Goal: Transaction & Acquisition: Purchase product/service

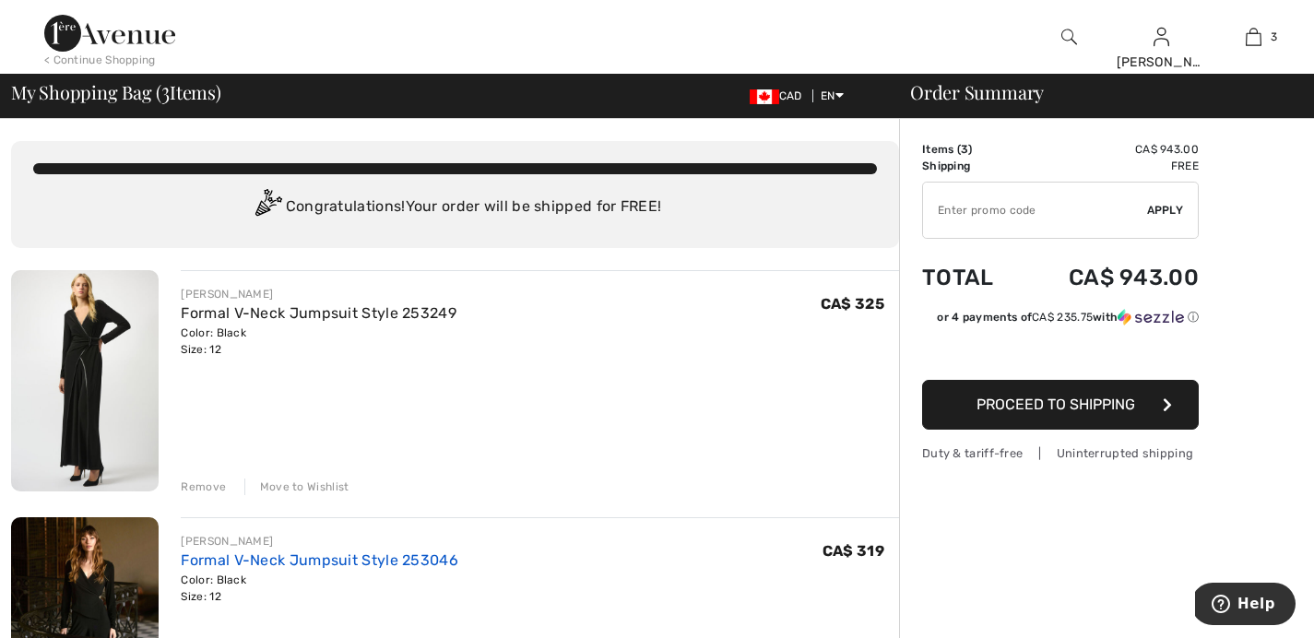
scroll to position [70, 0]
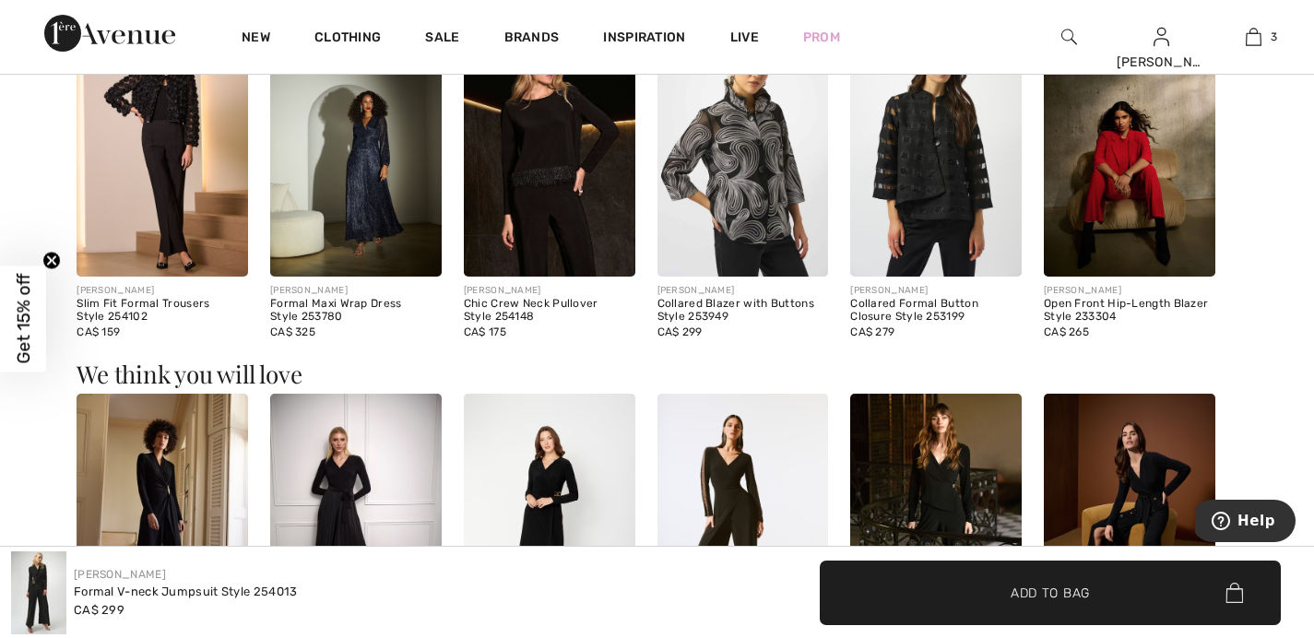
scroll to position [1211, 0]
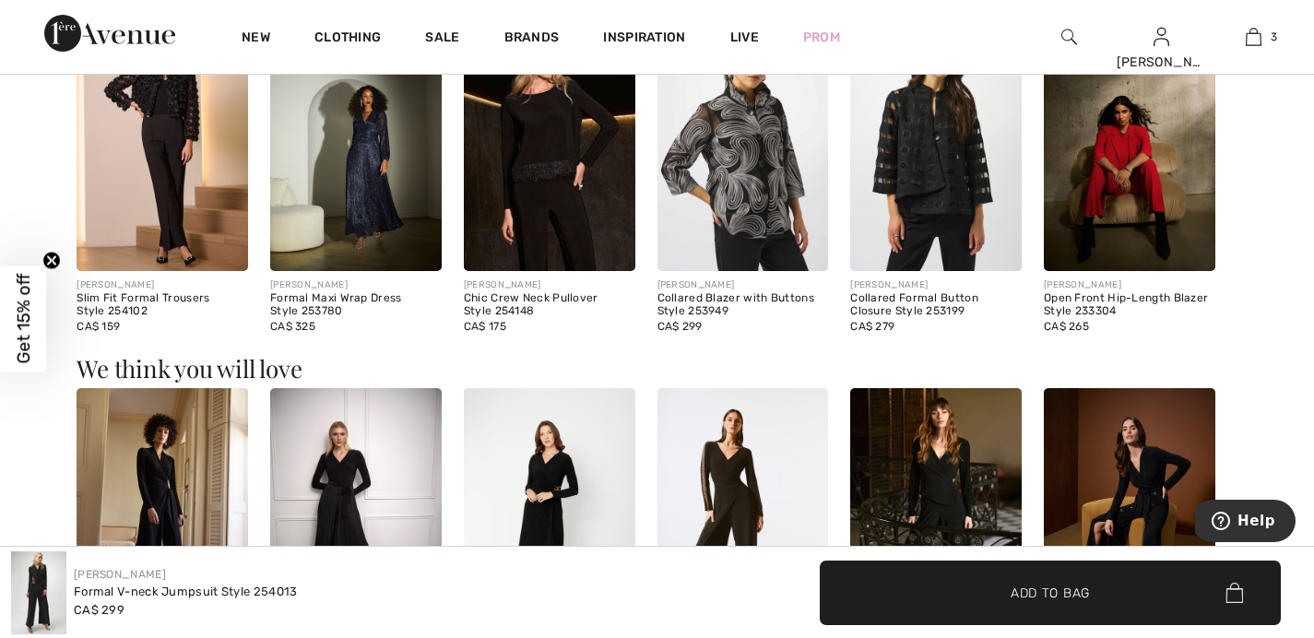
click at [172, 493] on img at bounding box center [162, 516] width 171 height 257
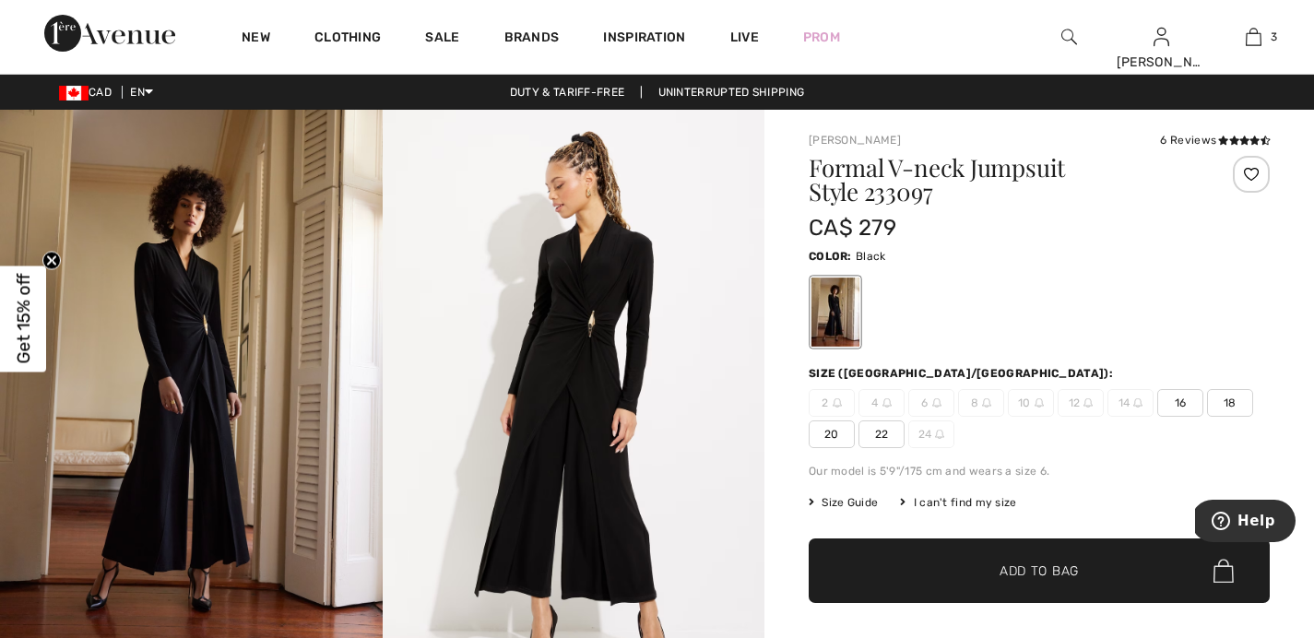
click at [1188, 404] on span "16" at bounding box center [1180, 403] width 46 height 28
click at [1069, 577] on span "Add to Bag" at bounding box center [1038, 570] width 79 height 19
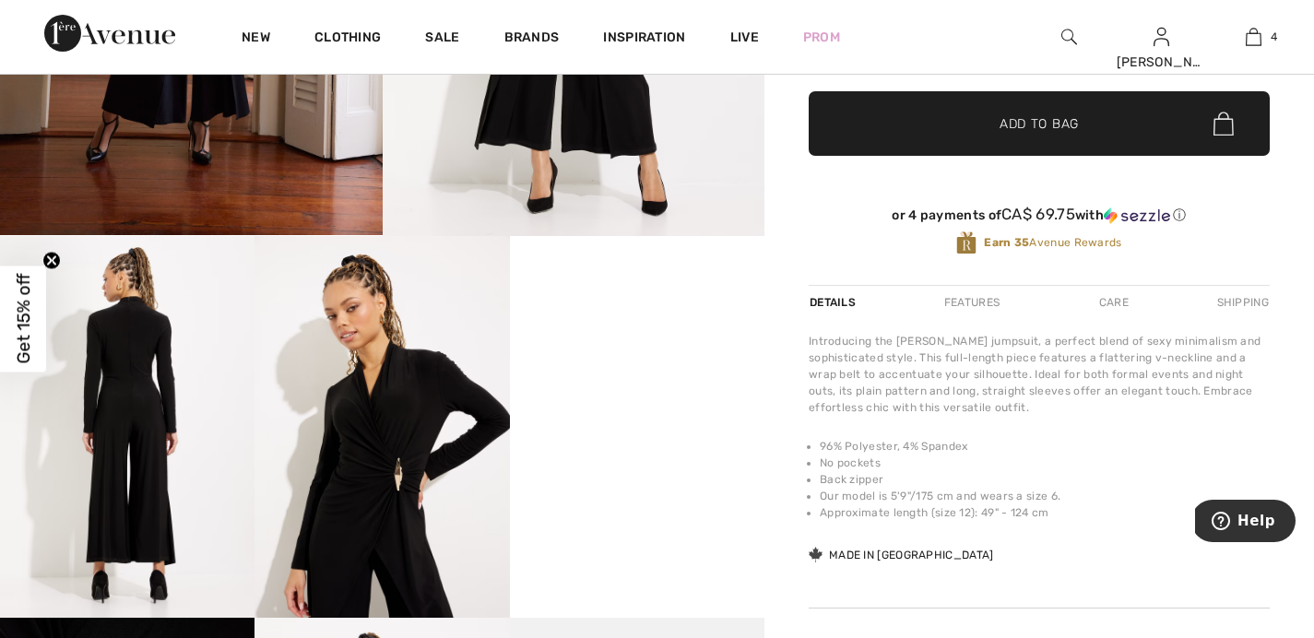
scroll to position [450, 0]
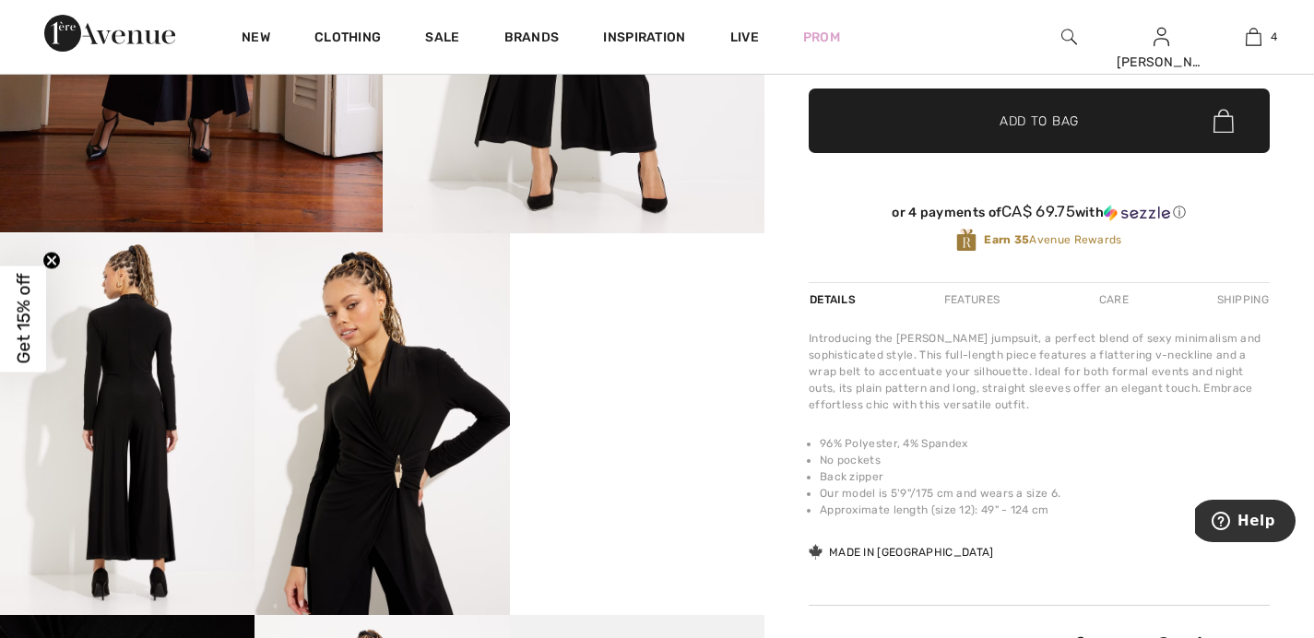
click at [967, 301] on div "Features" at bounding box center [971, 299] width 87 height 33
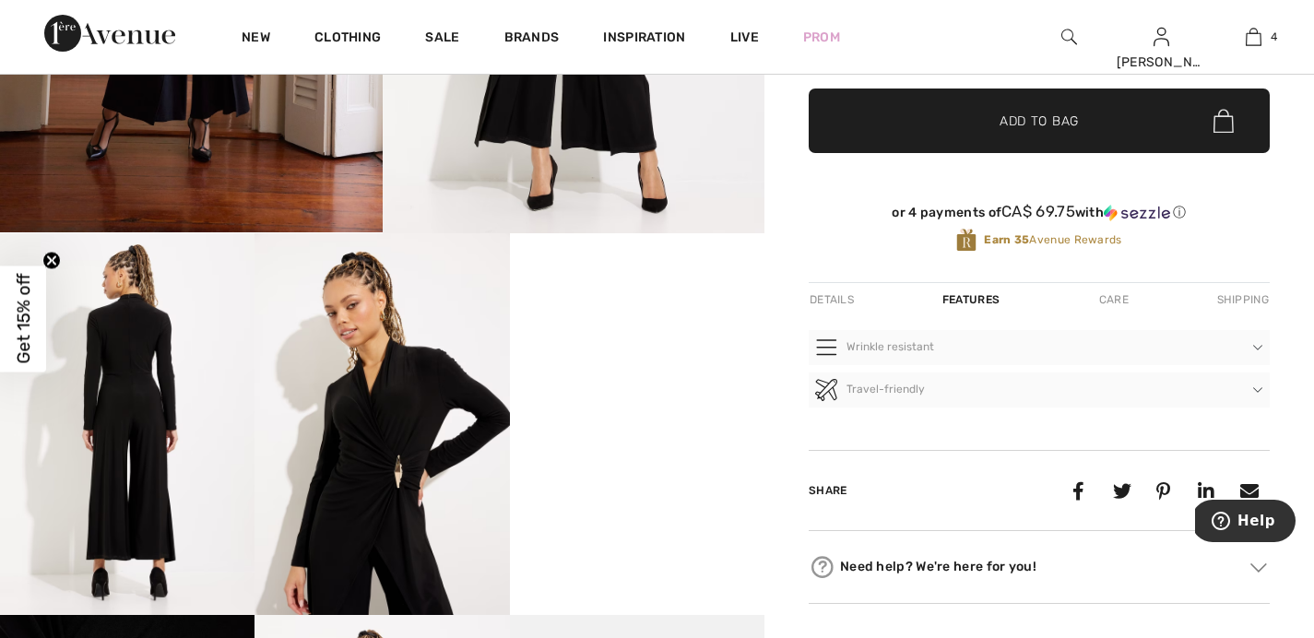
click at [833, 300] on div "Details" at bounding box center [834, 299] width 50 height 33
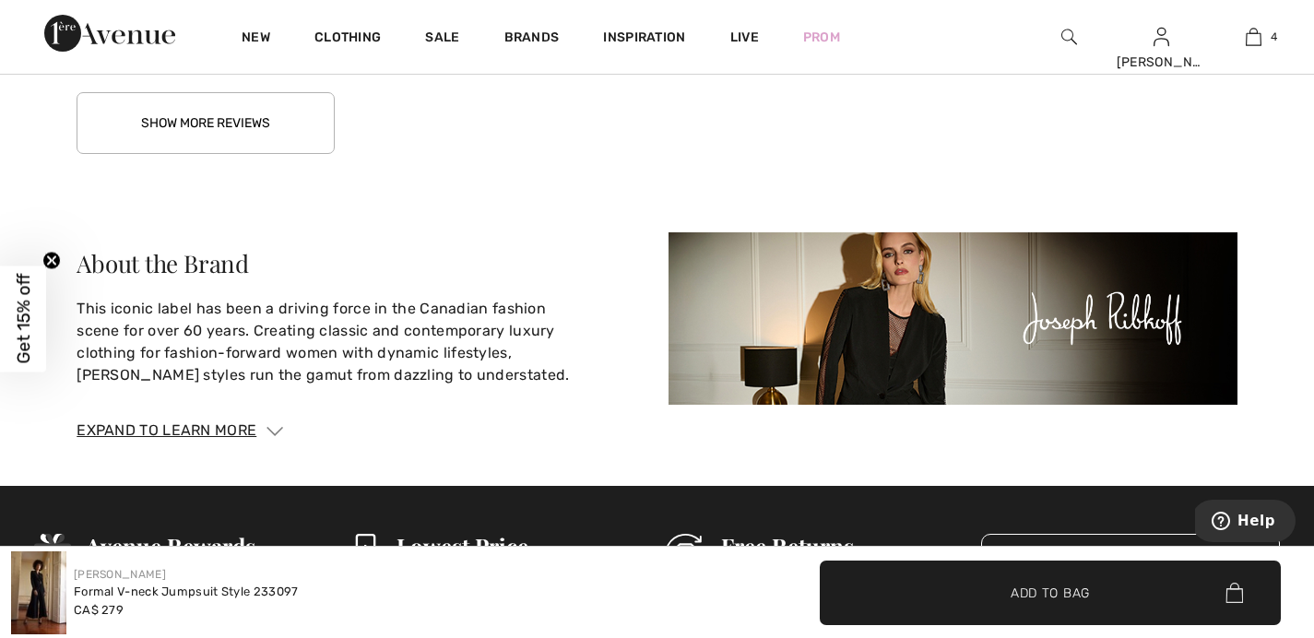
scroll to position [3835, 0]
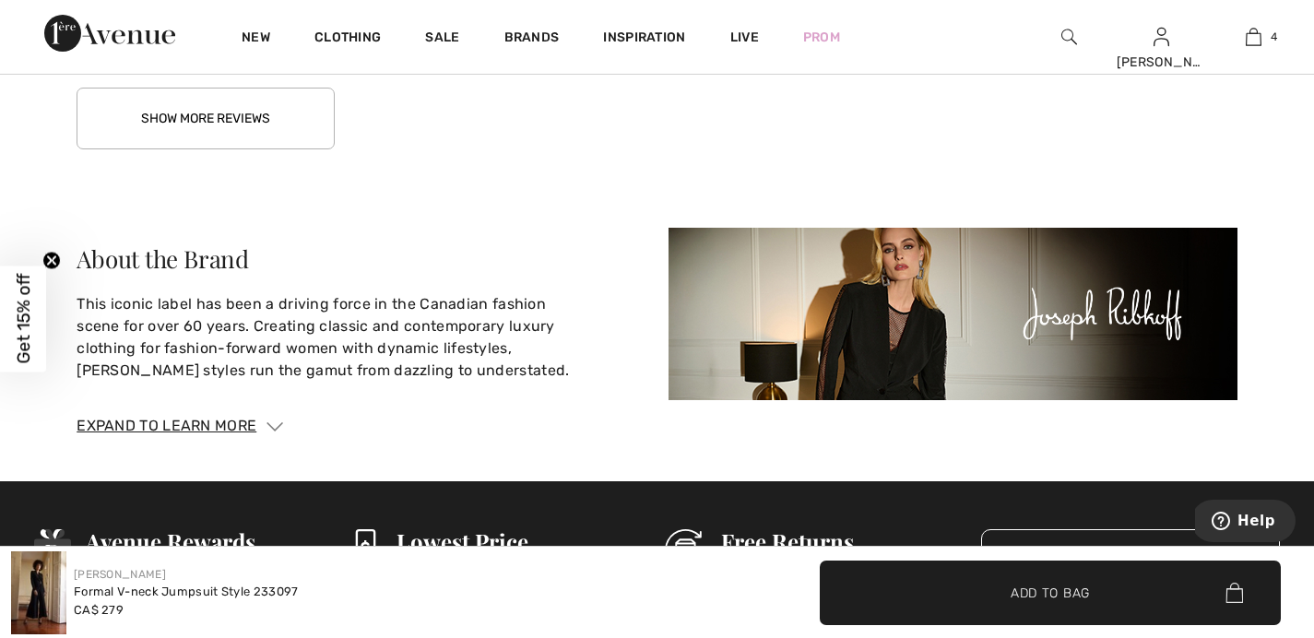
click at [928, 600] on span "✔ Added to Bag Add to Bag" at bounding box center [1050, 593] width 461 height 65
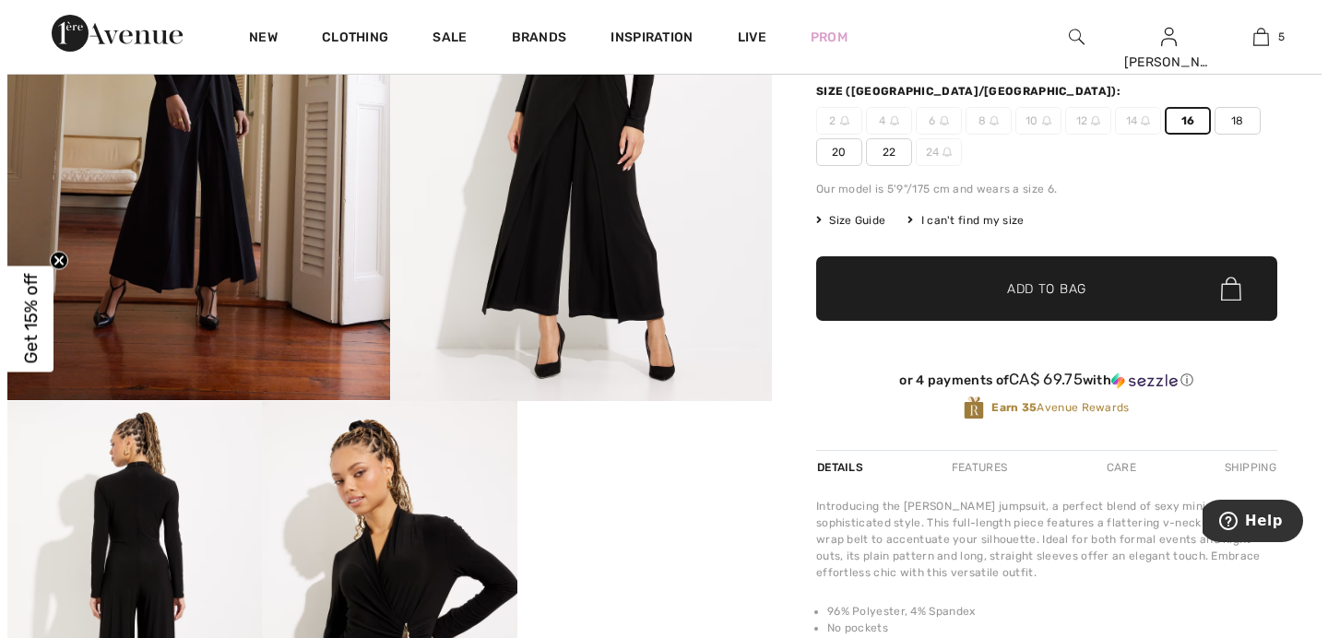
scroll to position [288, 0]
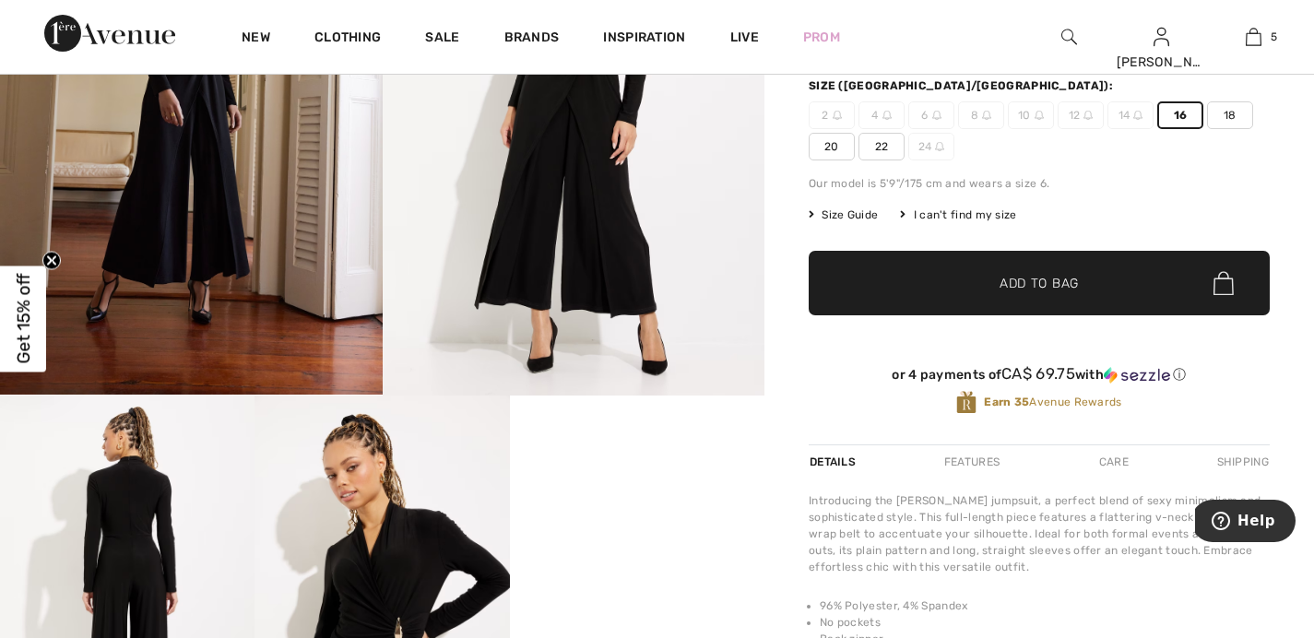
click at [1078, 37] on div at bounding box center [1069, 37] width 92 height 74
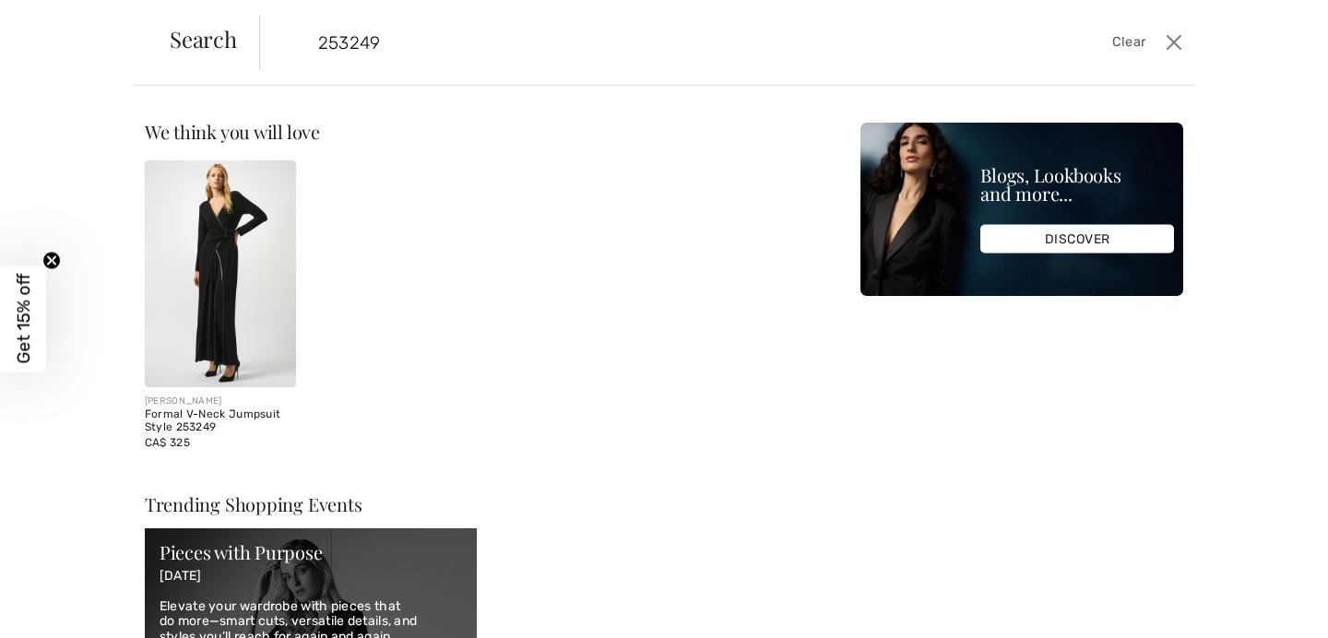
type input "253249"
click at [263, 254] on img at bounding box center [220, 273] width 151 height 227
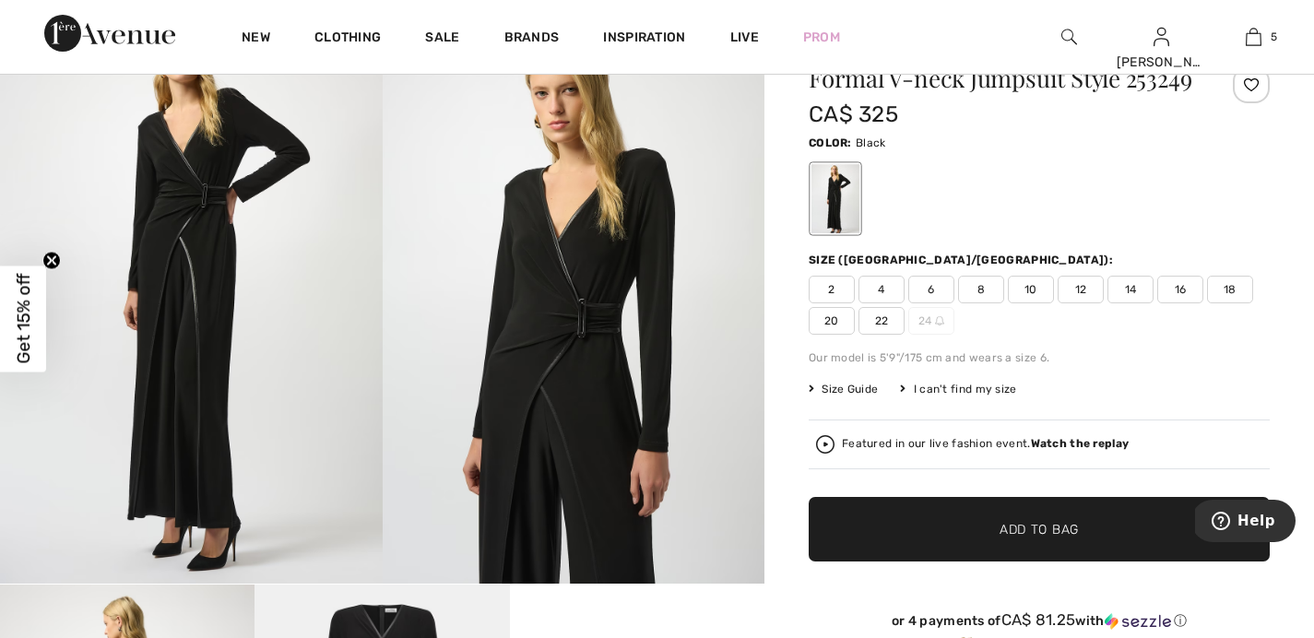
scroll to position [100, 0]
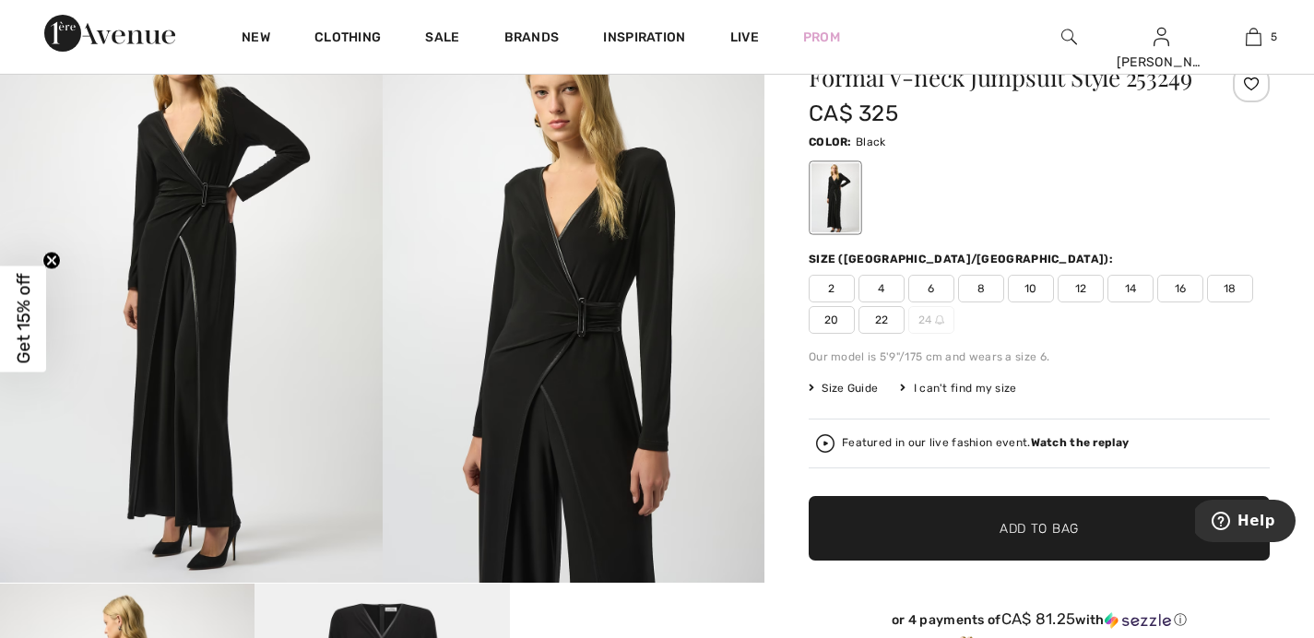
click at [1093, 302] on span "12" at bounding box center [1081, 289] width 46 height 28
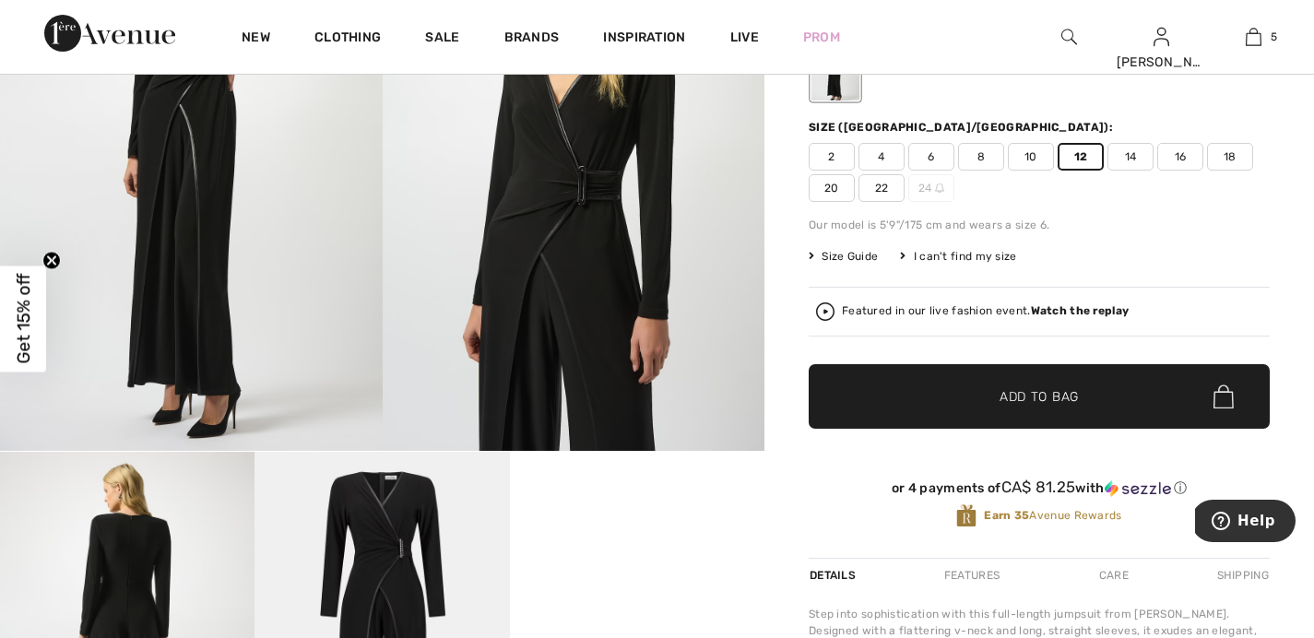
scroll to position [222, 0]
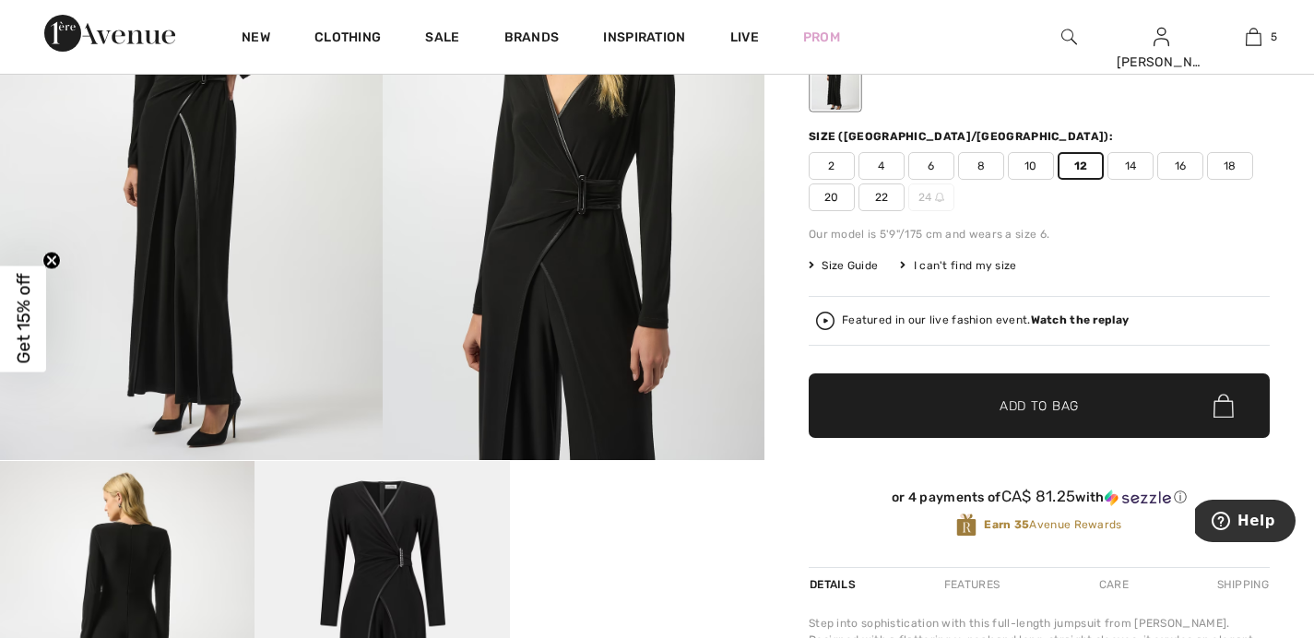
click at [1074, 416] on span "Add to Bag" at bounding box center [1038, 405] width 79 height 19
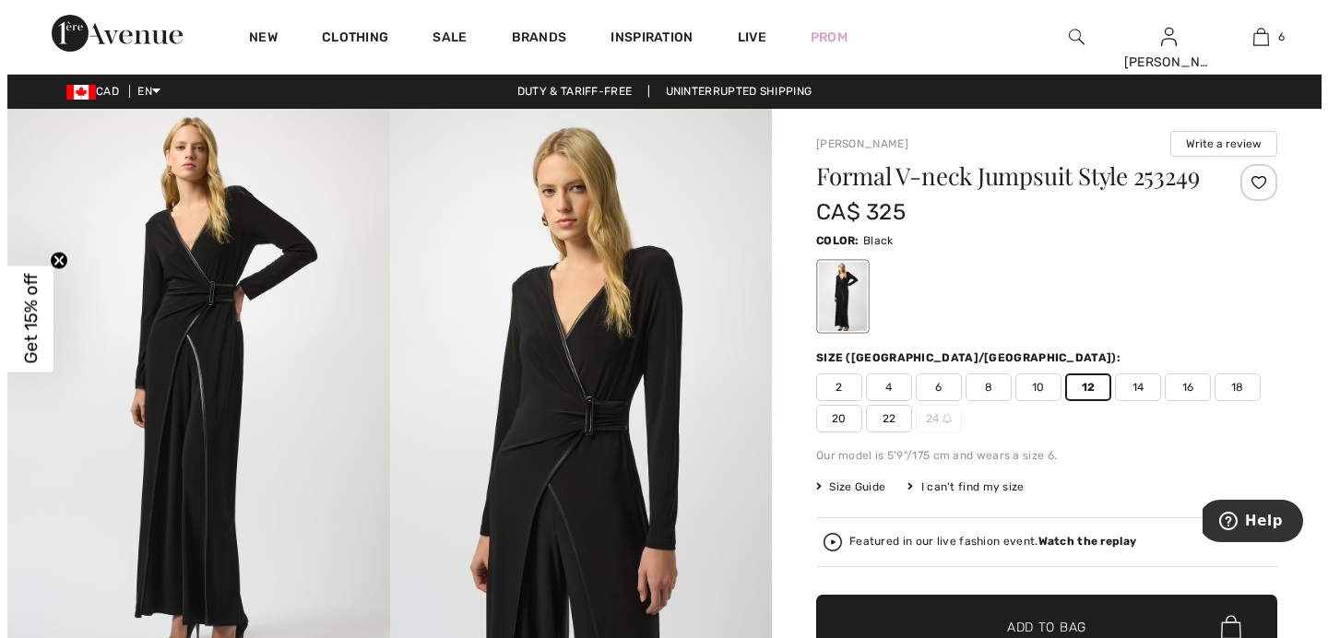
scroll to position [0, 0]
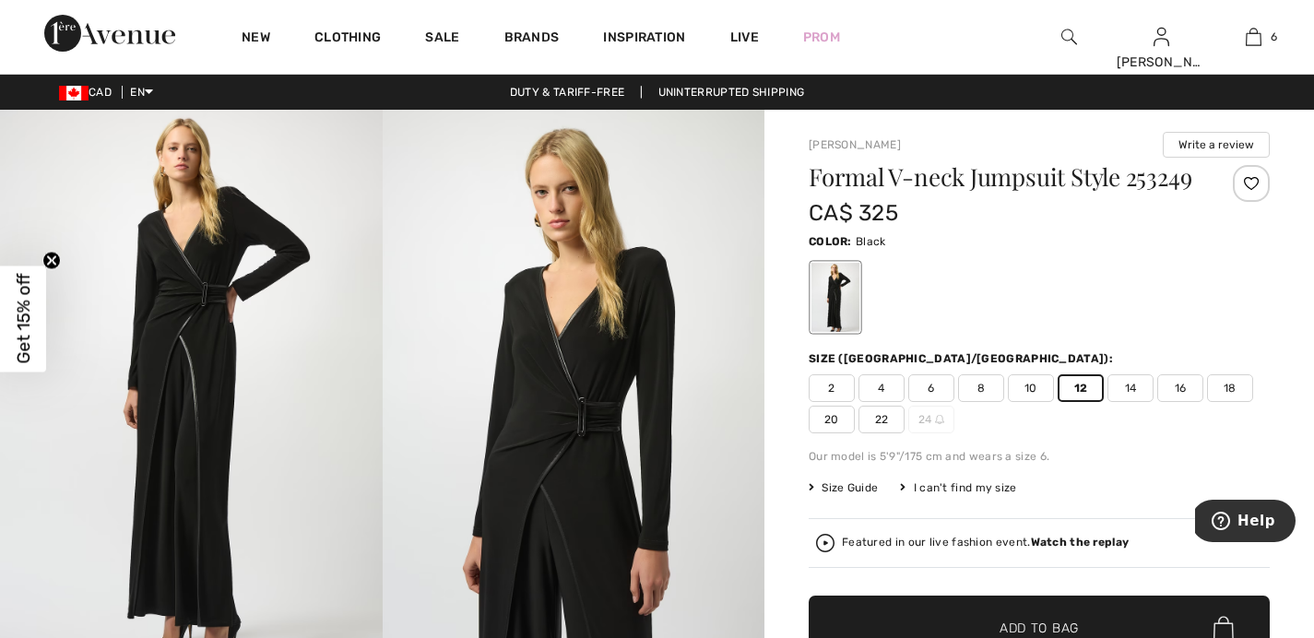
click at [1063, 37] on img at bounding box center [1069, 37] width 16 height 22
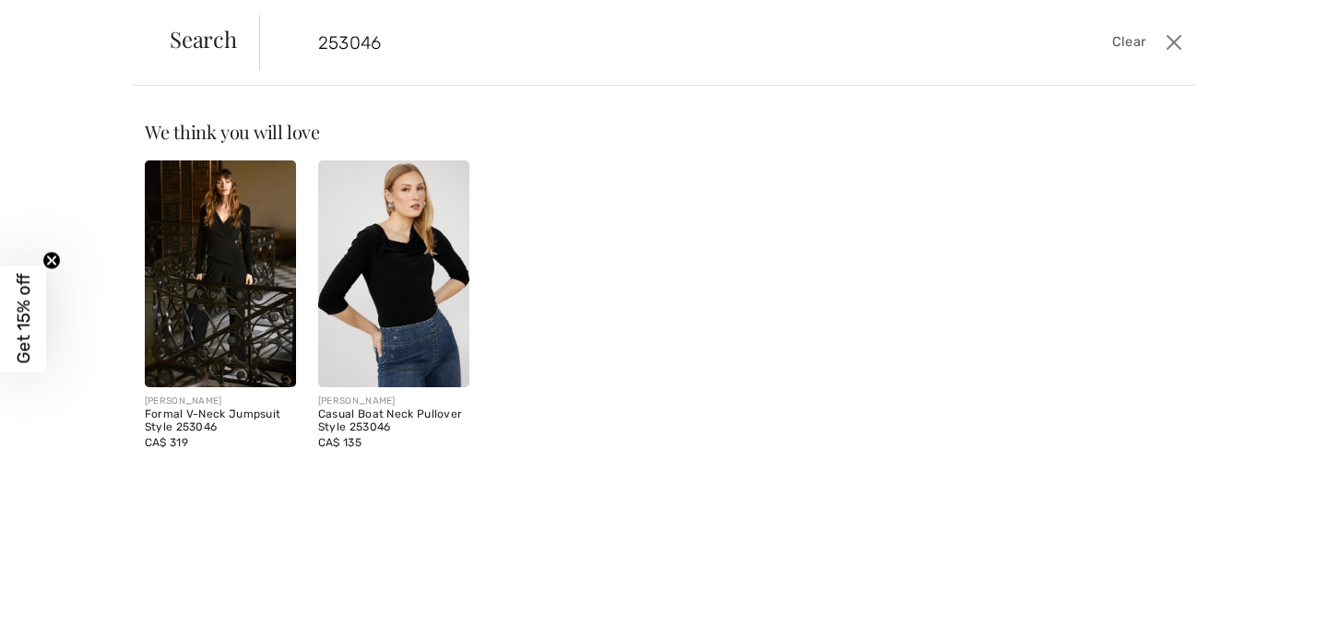
type input "253046"
click at [196, 340] on img at bounding box center [220, 273] width 151 height 227
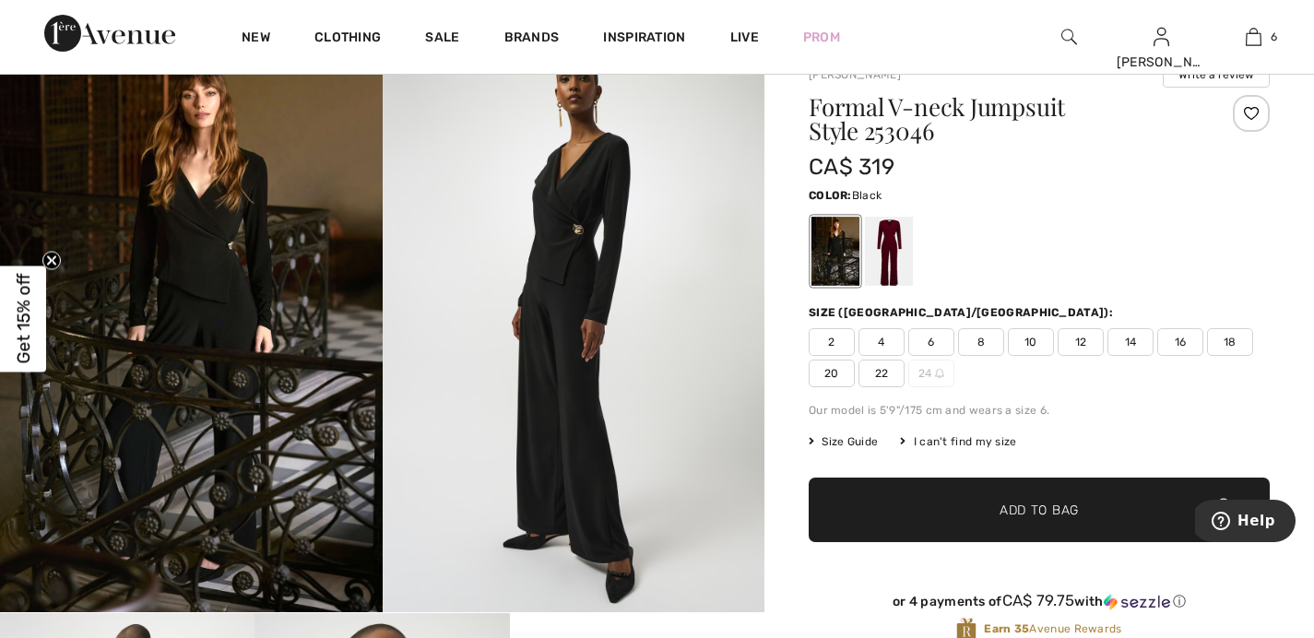
scroll to position [77, 0]
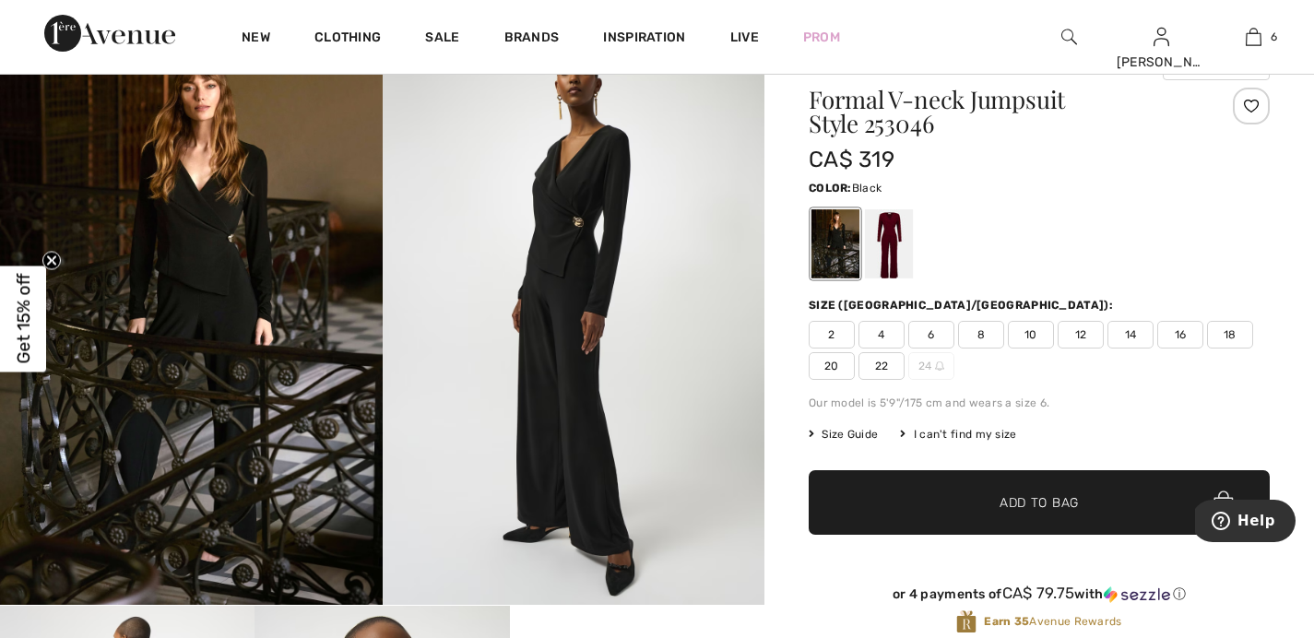
click at [1066, 337] on span "12" at bounding box center [1081, 335] width 46 height 28
click at [1060, 484] on span "✔ Added to Bag Add to Bag" at bounding box center [1039, 502] width 461 height 65
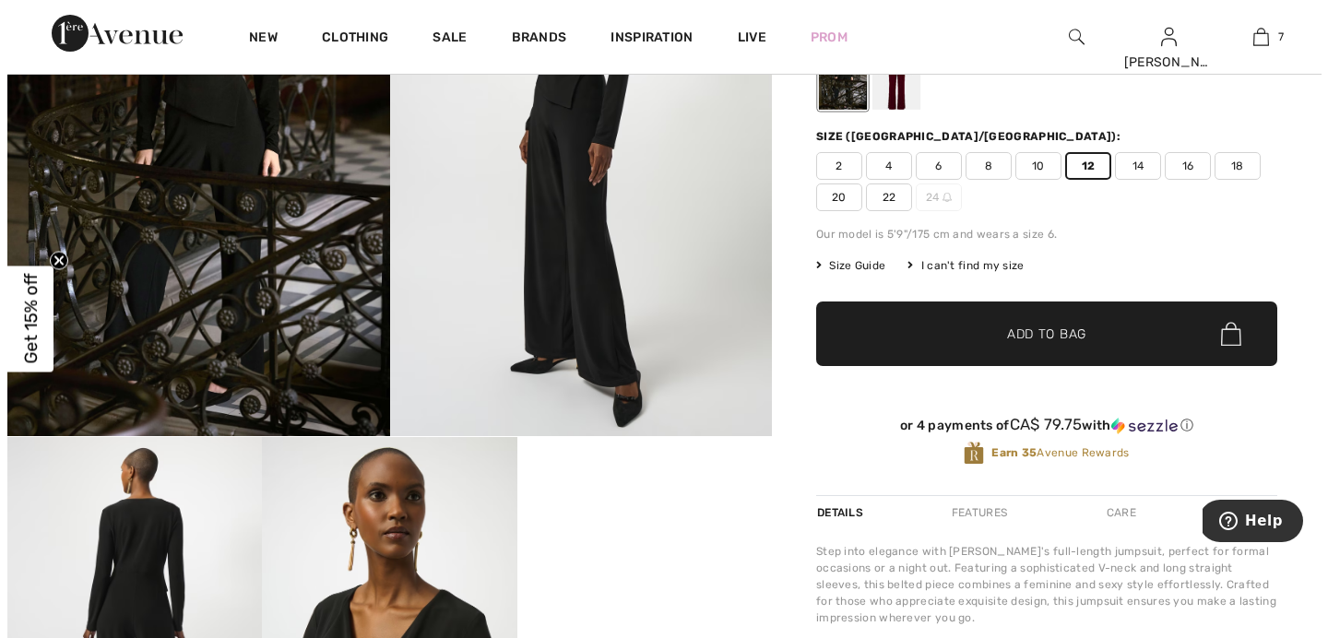
scroll to position [0, 0]
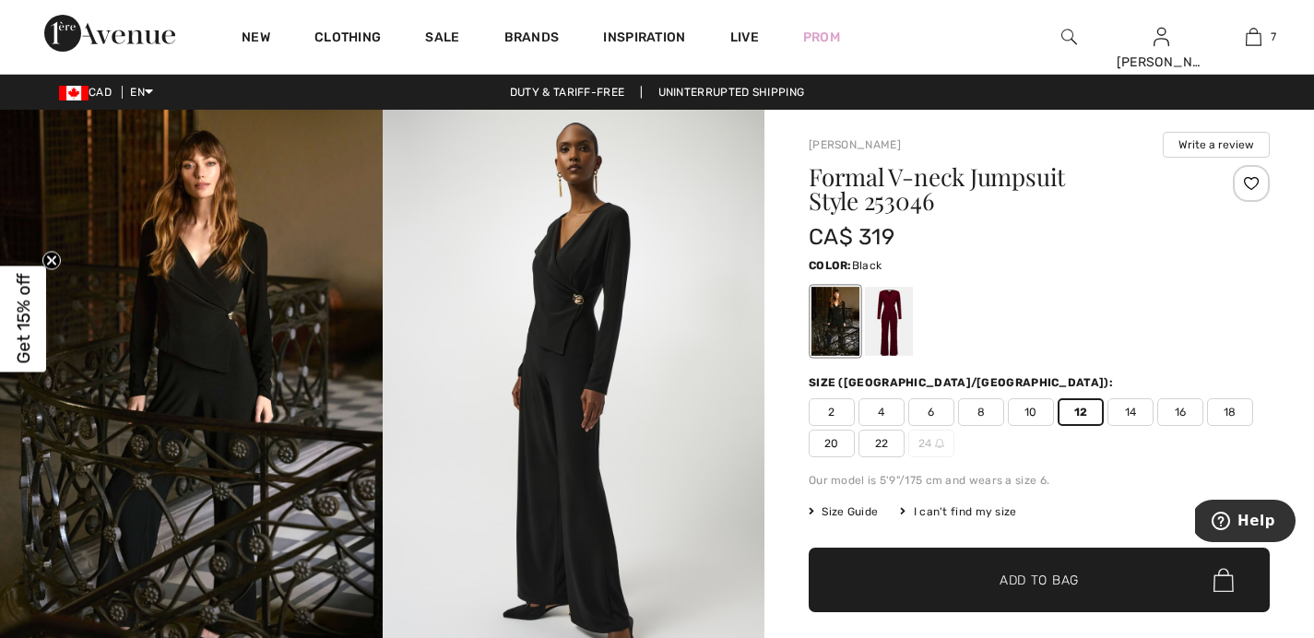
click at [1081, 42] on div at bounding box center [1069, 37] width 92 height 74
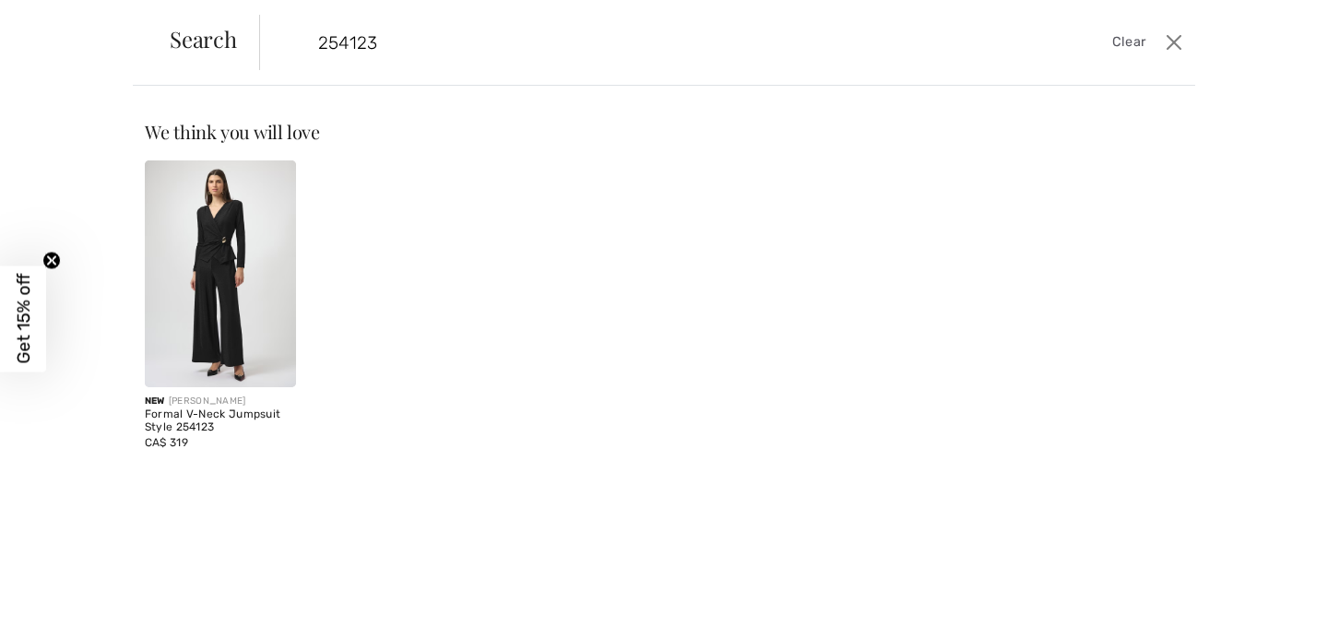
type input "254123"
click at [227, 337] on img at bounding box center [220, 273] width 151 height 227
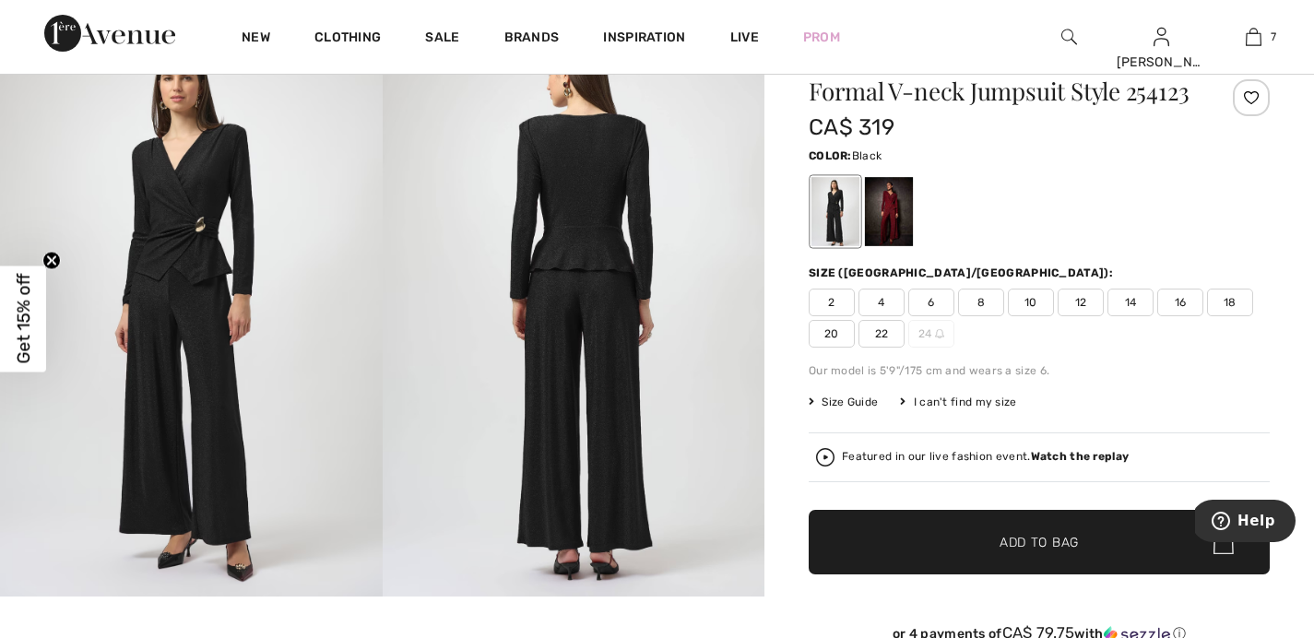
scroll to position [89, 0]
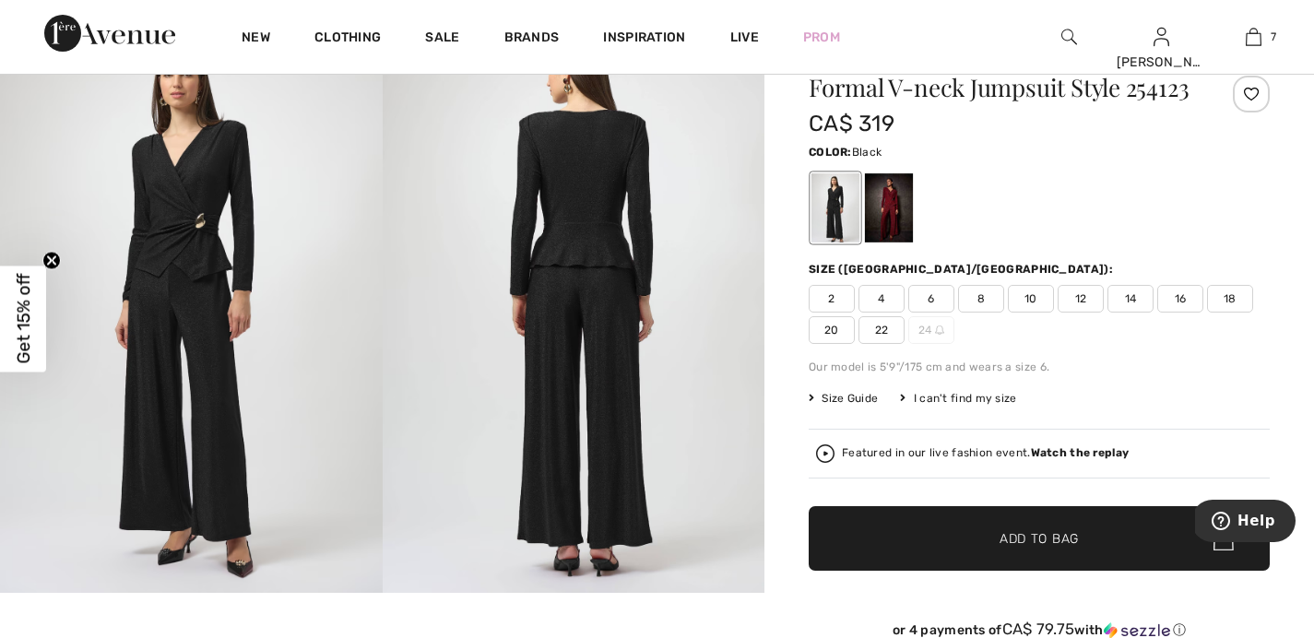
click at [1089, 307] on span "12" at bounding box center [1081, 299] width 46 height 28
click at [1041, 525] on span "✔ Added to Bag Add to Bag" at bounding box center [1039, 538] width 461 height 65
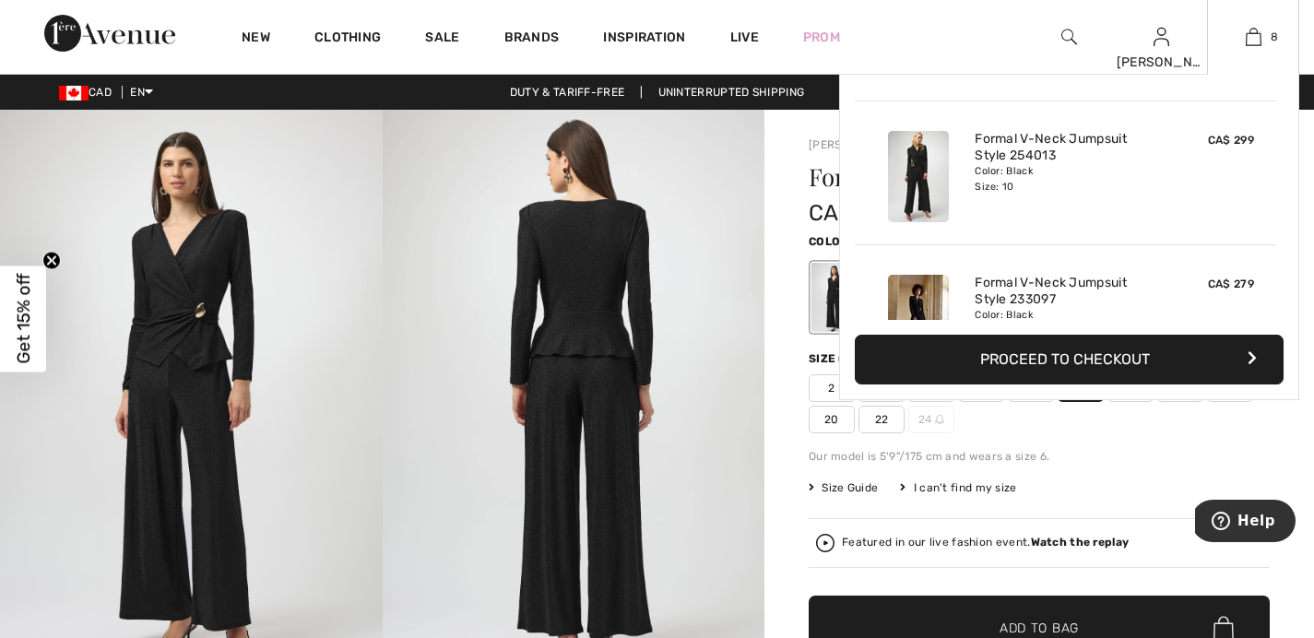
scroll to position [263, 0]
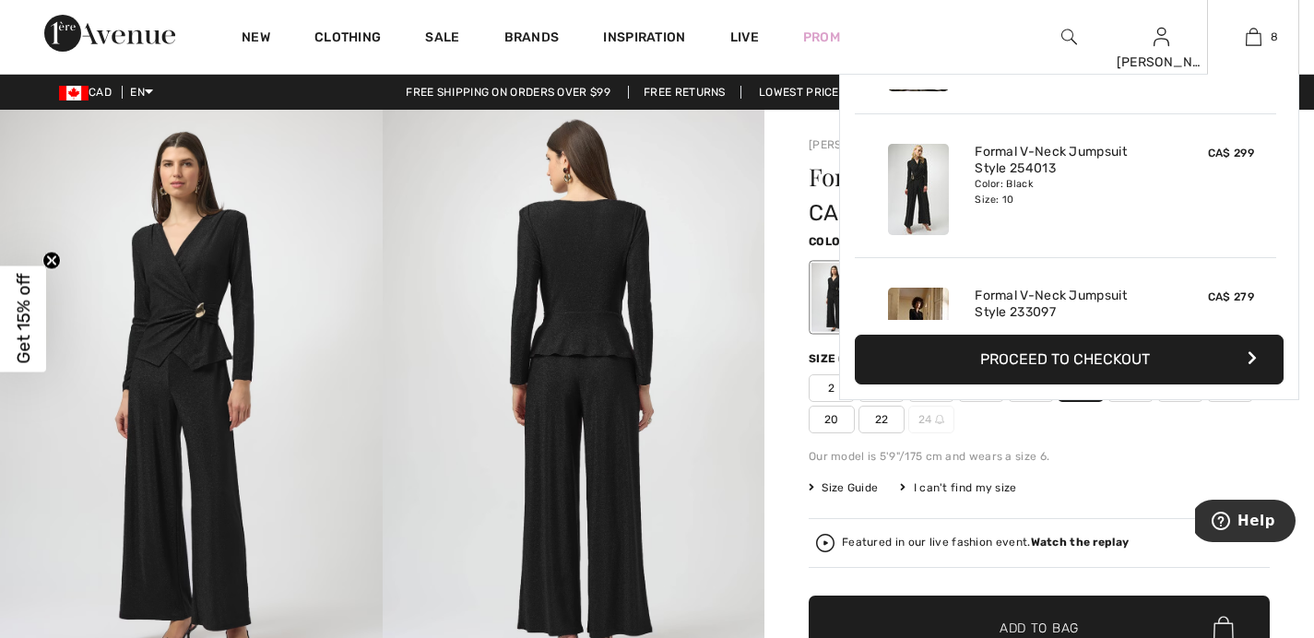
click at [924, 195] on img at bounding box center [918, 189] width 61 height 91
